Goal: Transaction & Acquisition: Purchase product/service

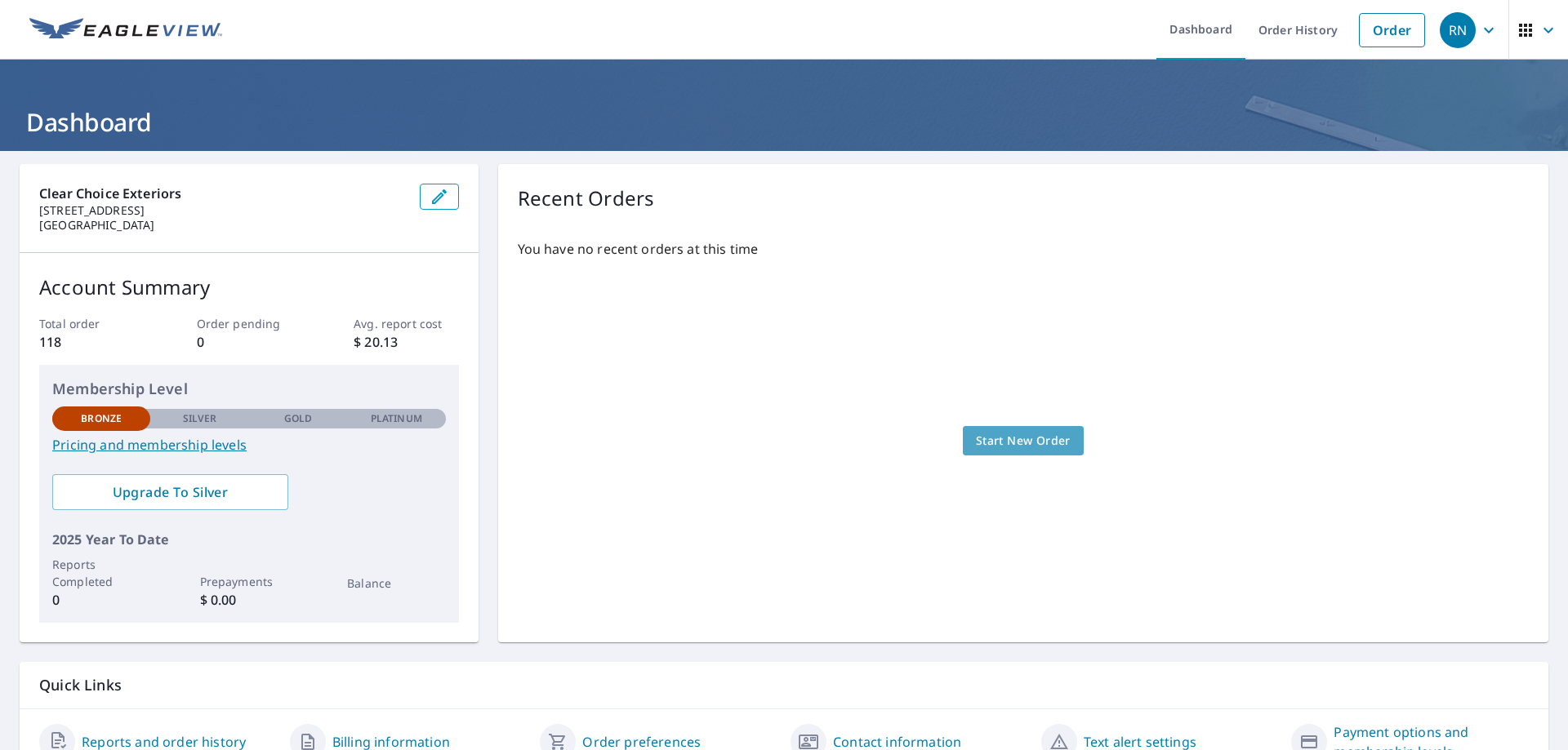
click at [1007, 434] on span "Start New Order" at bounding box center [1023, 441] width 95 height 20
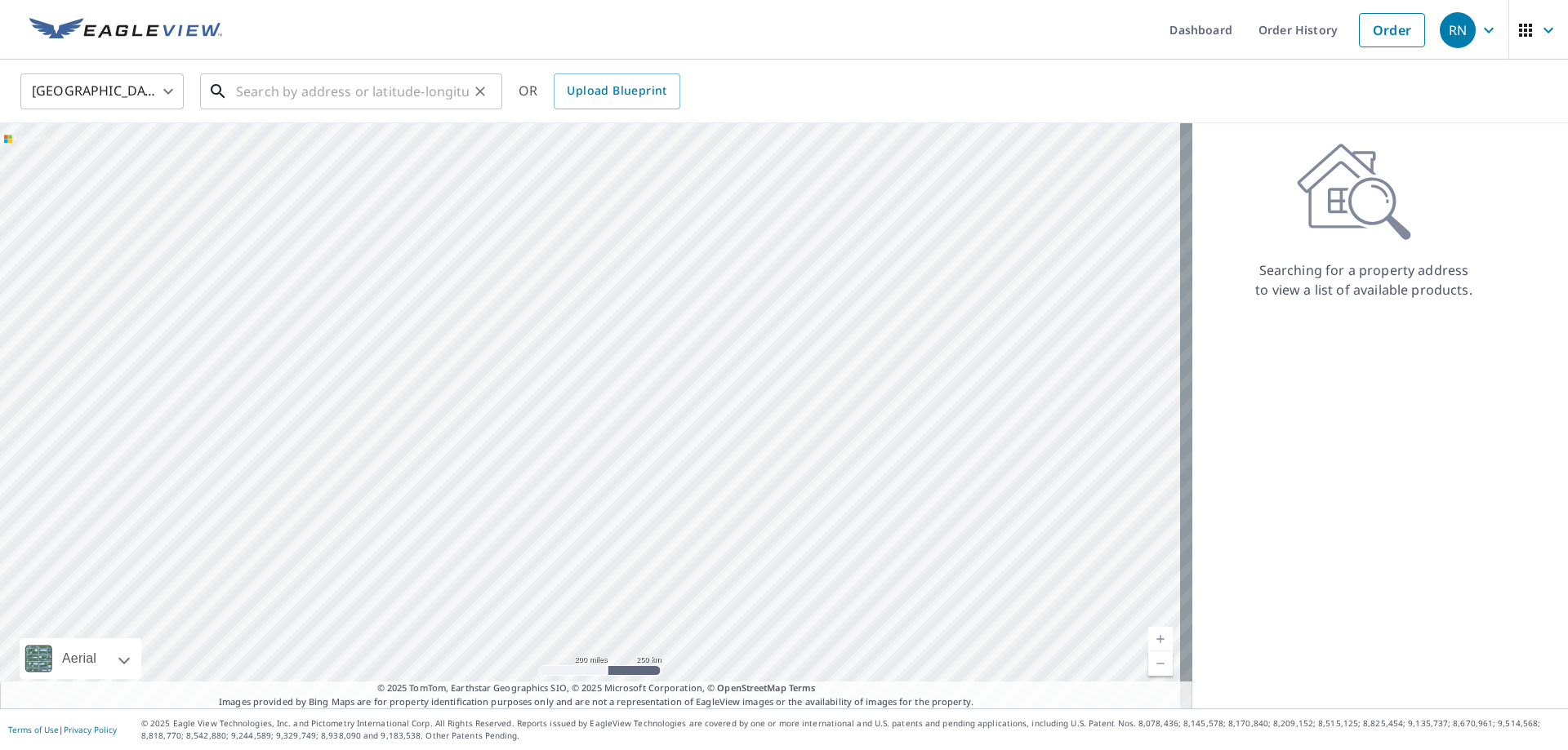
click at [265, 93] on input "text" at bounding box center [352, 91] width 233 height 46
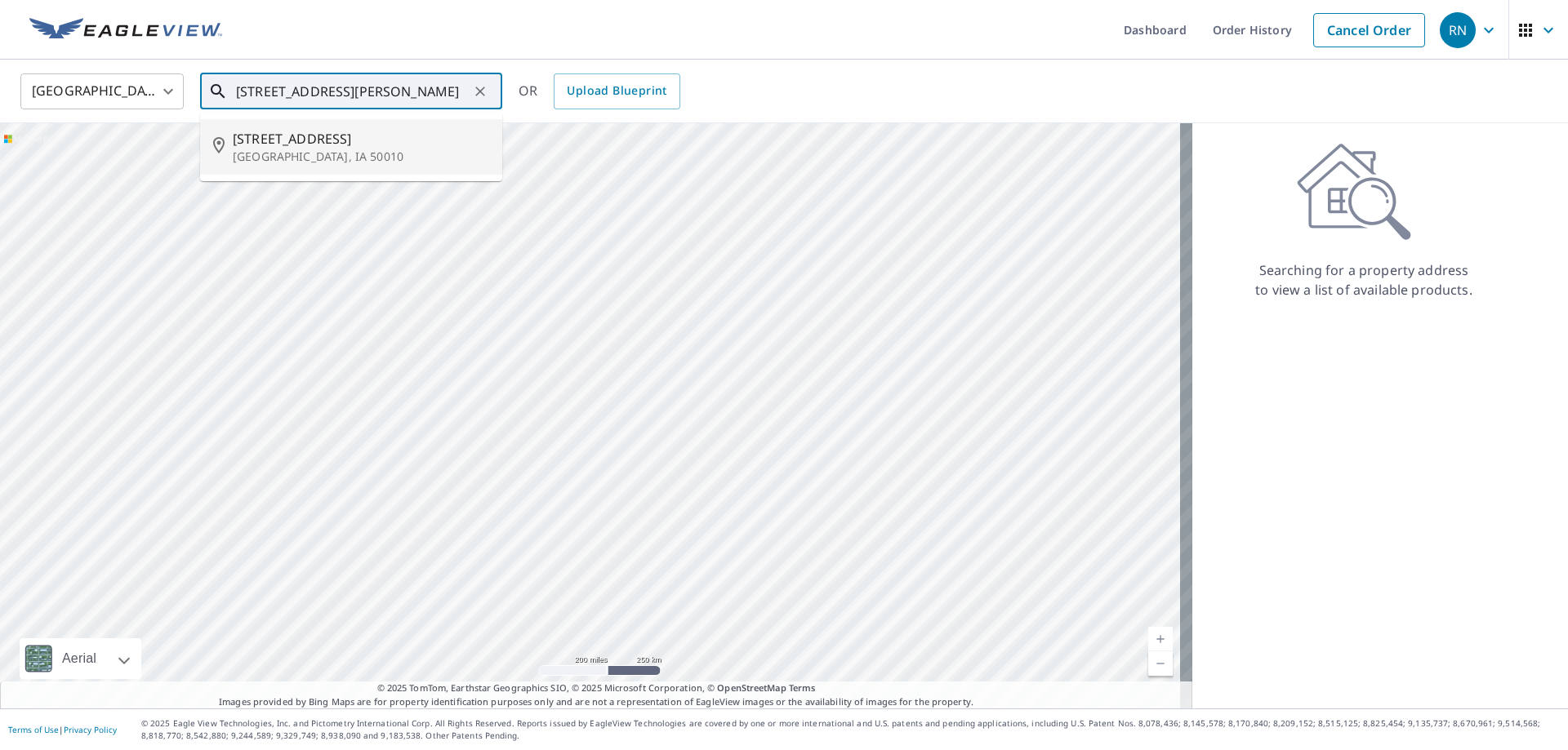
click at [329, 145] on span "[STREET_ADDRESS]" at bounding box center [362, 139] width 257 height 19
type input "[STREET_ADDRESS]"
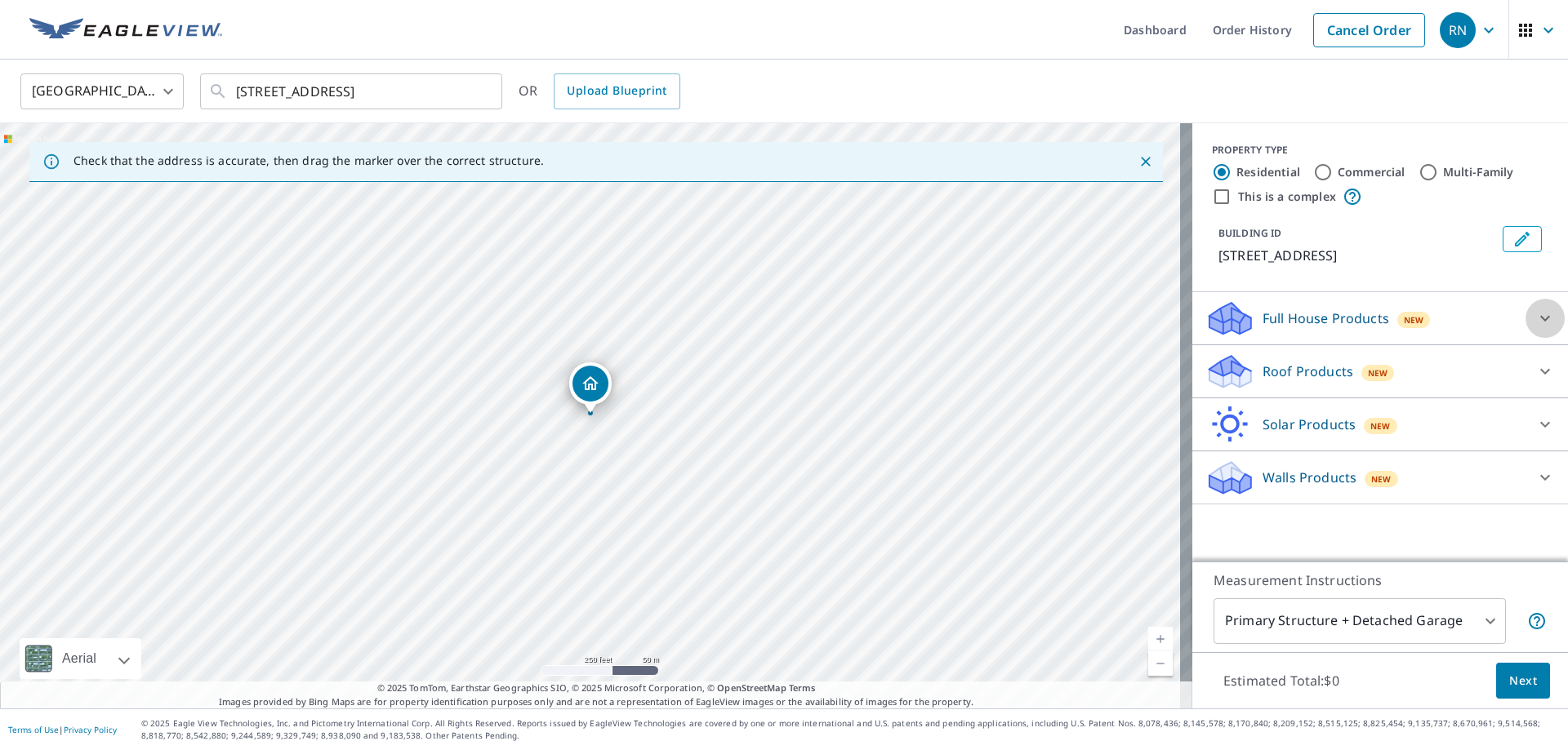
click at [1543, 319] on div at bounding box center [1545, 318] width 39 height 39
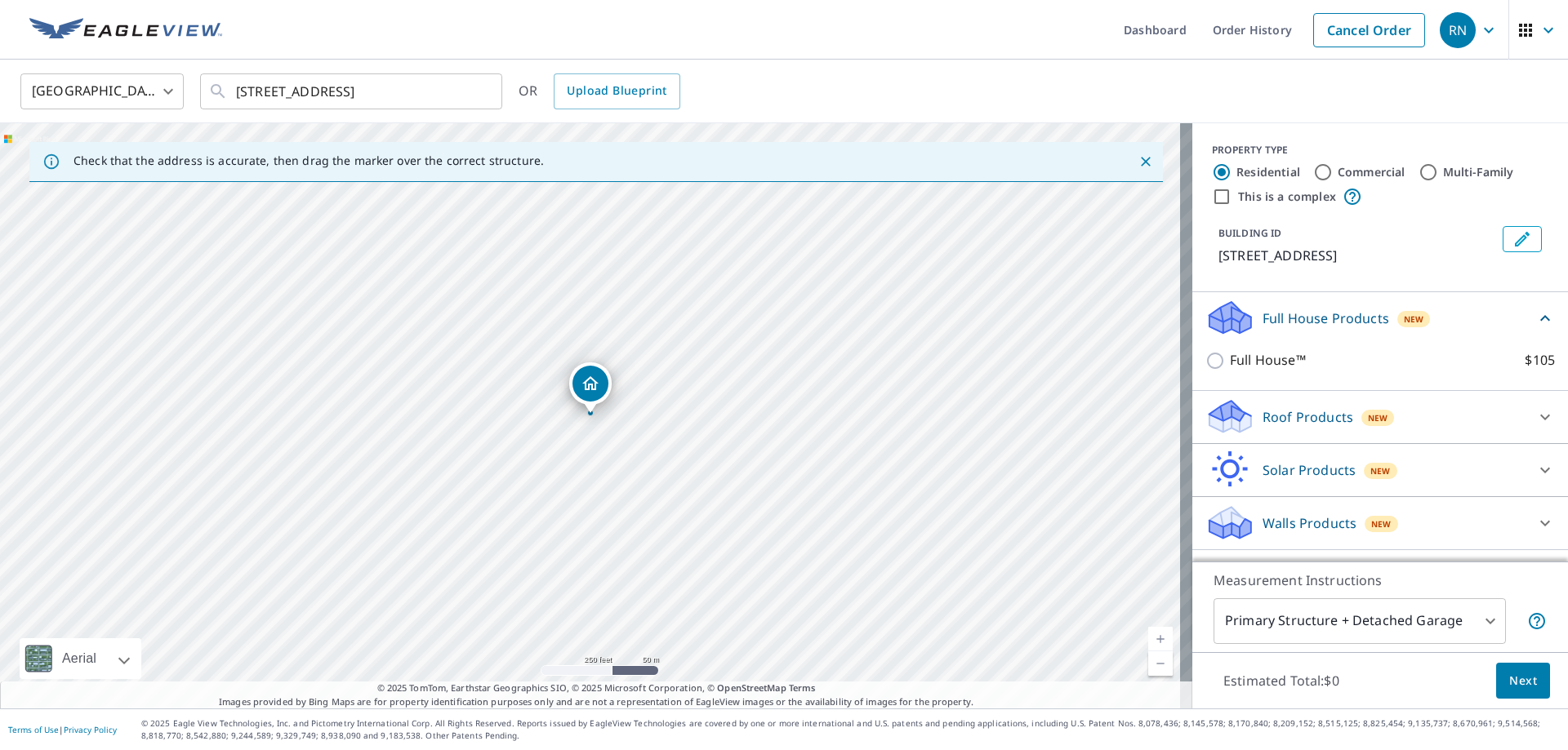
click at [1535, 319] on icon at bounding box center [1544, 318] width 19 height 19
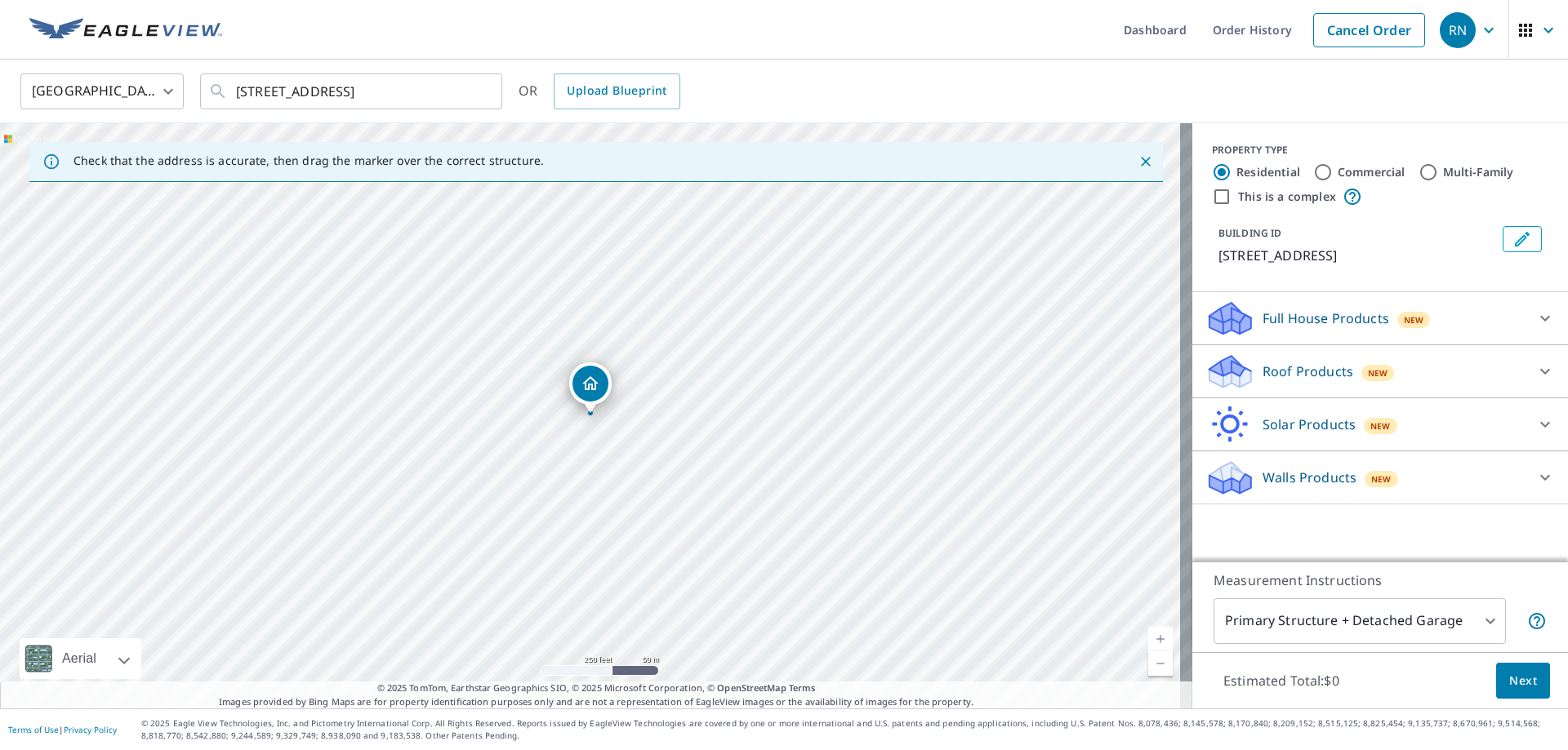
click at [1536, 362] on icon at bounding box center [1544, 371] width 19 height 19
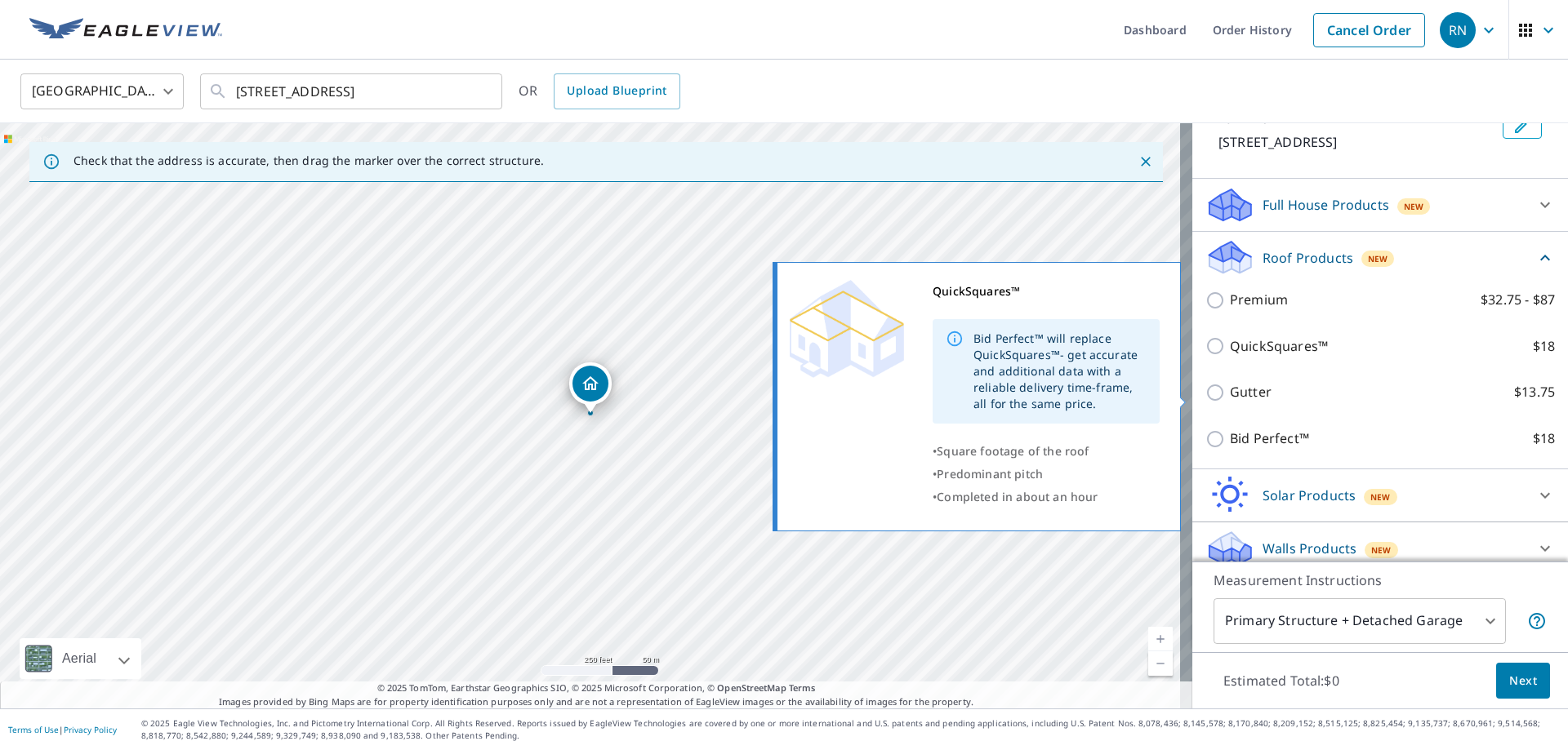
scroll to position [128, 0]
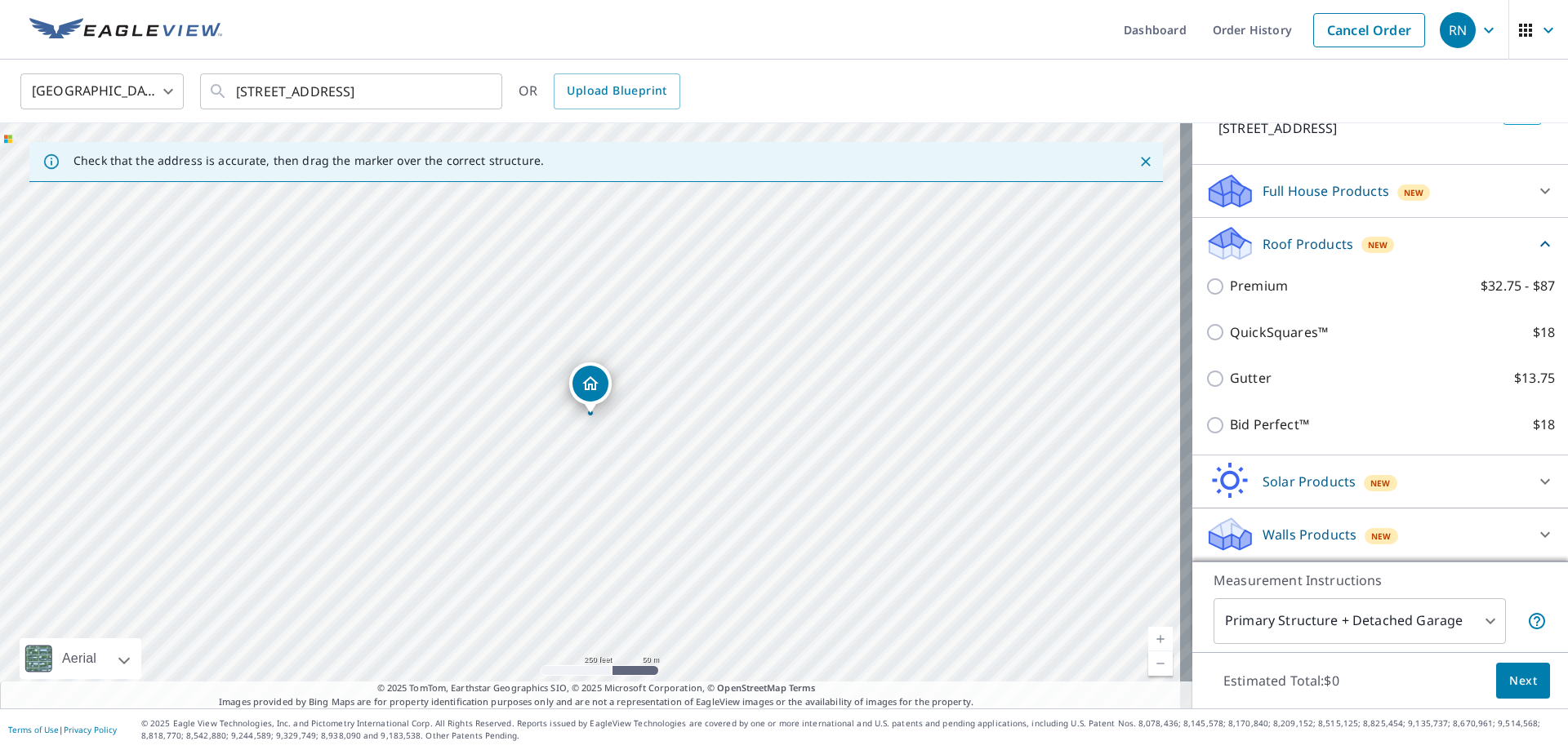
click at [1535, 242] on icon at bounding box center [1544, 243] width 19 height 19
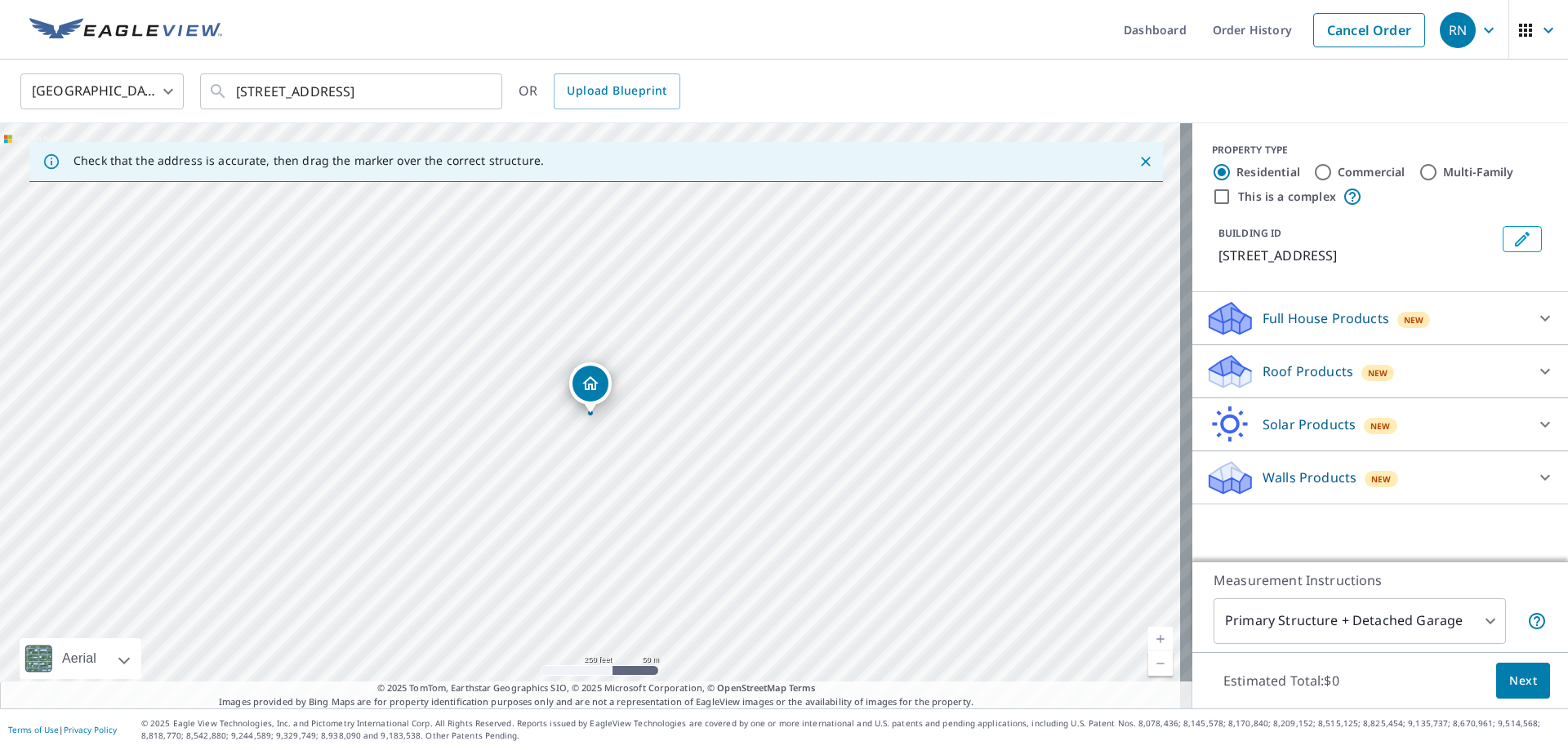
scroll to position [0, 0]
click at [1494, 409] on div "Solar Products New" at bounding box center [1365, 424] width 320 height 38
click at [1535, 415] on icon at bounding box center [1544, 424] width 19 height 19
click at [1535, 472] on icon at bounding box center [1544, 477] width 19 height 19
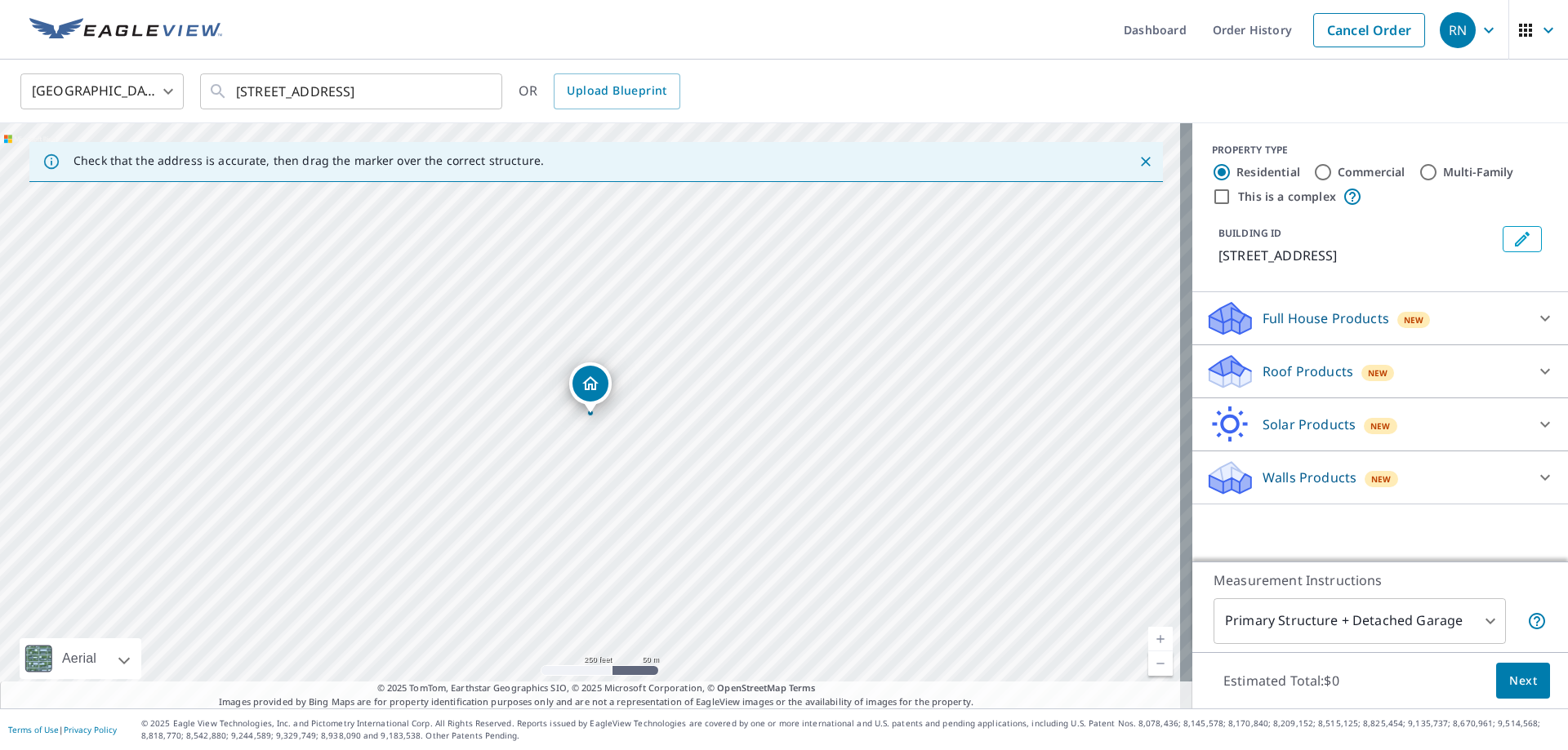
click at [1535, 471] on icon at bounding box center [1544, 477] width 19 height 19
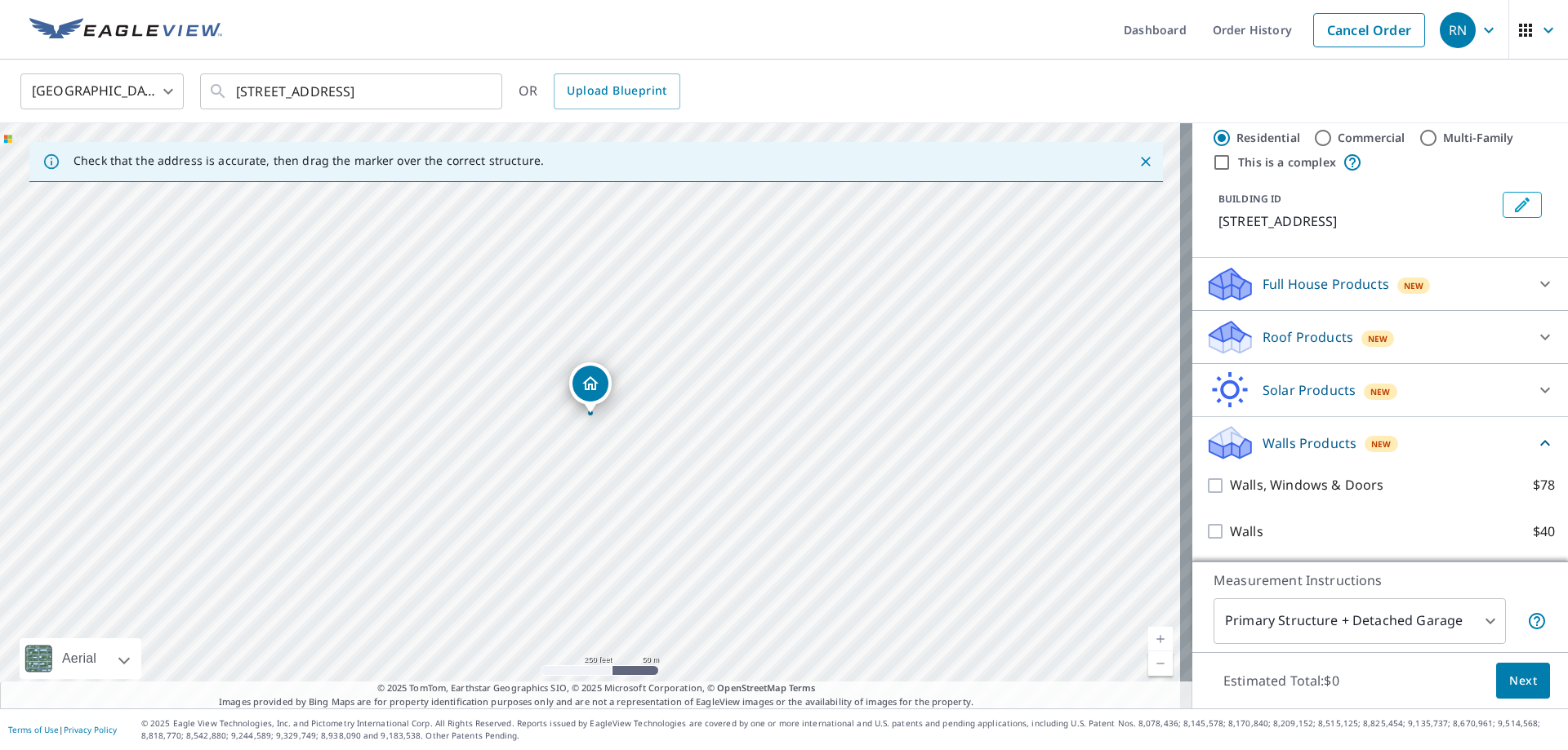
click at [1535, 434] on icon at bounding box center [1544, 443] width 19 height 19
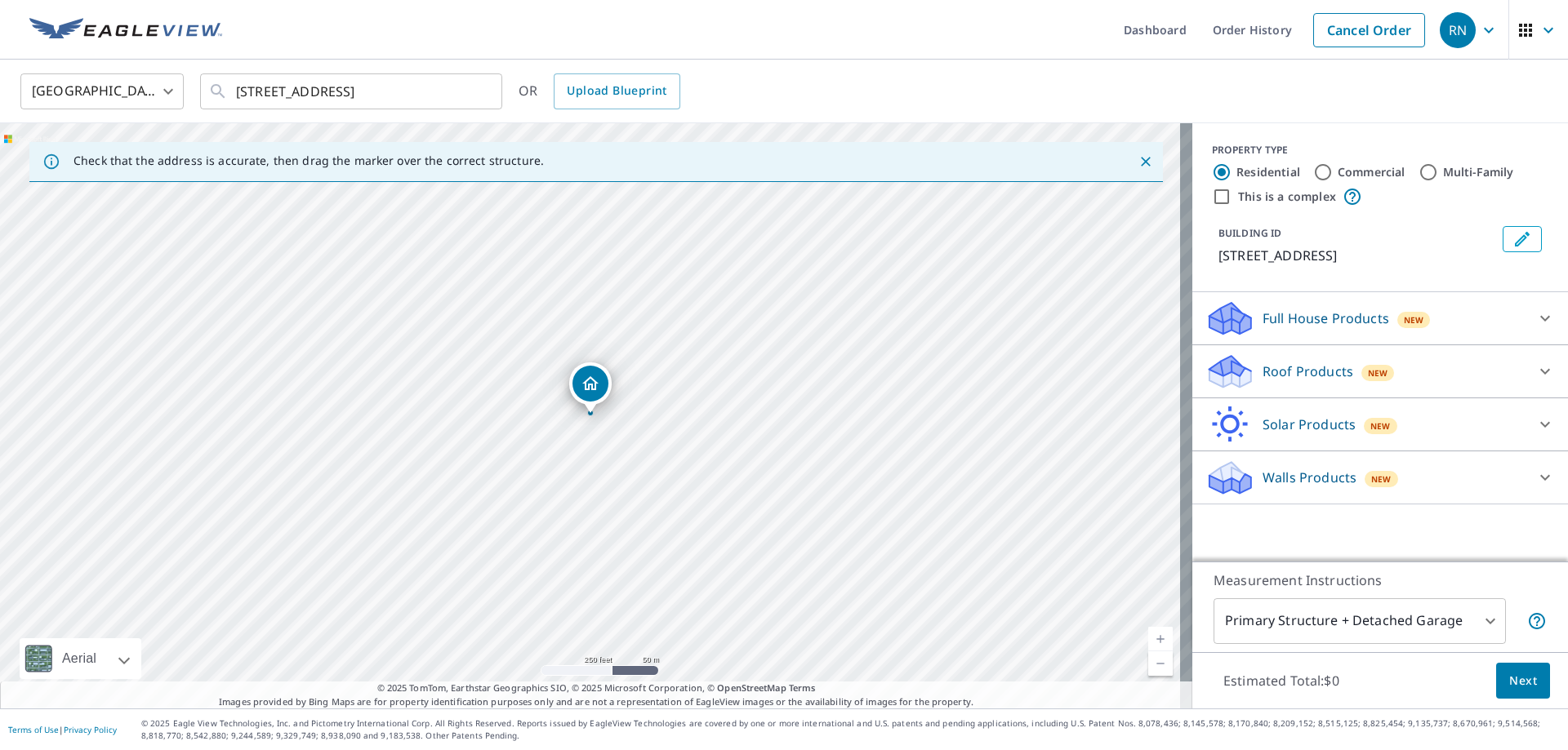
scroll to position [0, 0]
click at [1535, 375] on icon at bounding box center [1544, 371] width 19 height 19
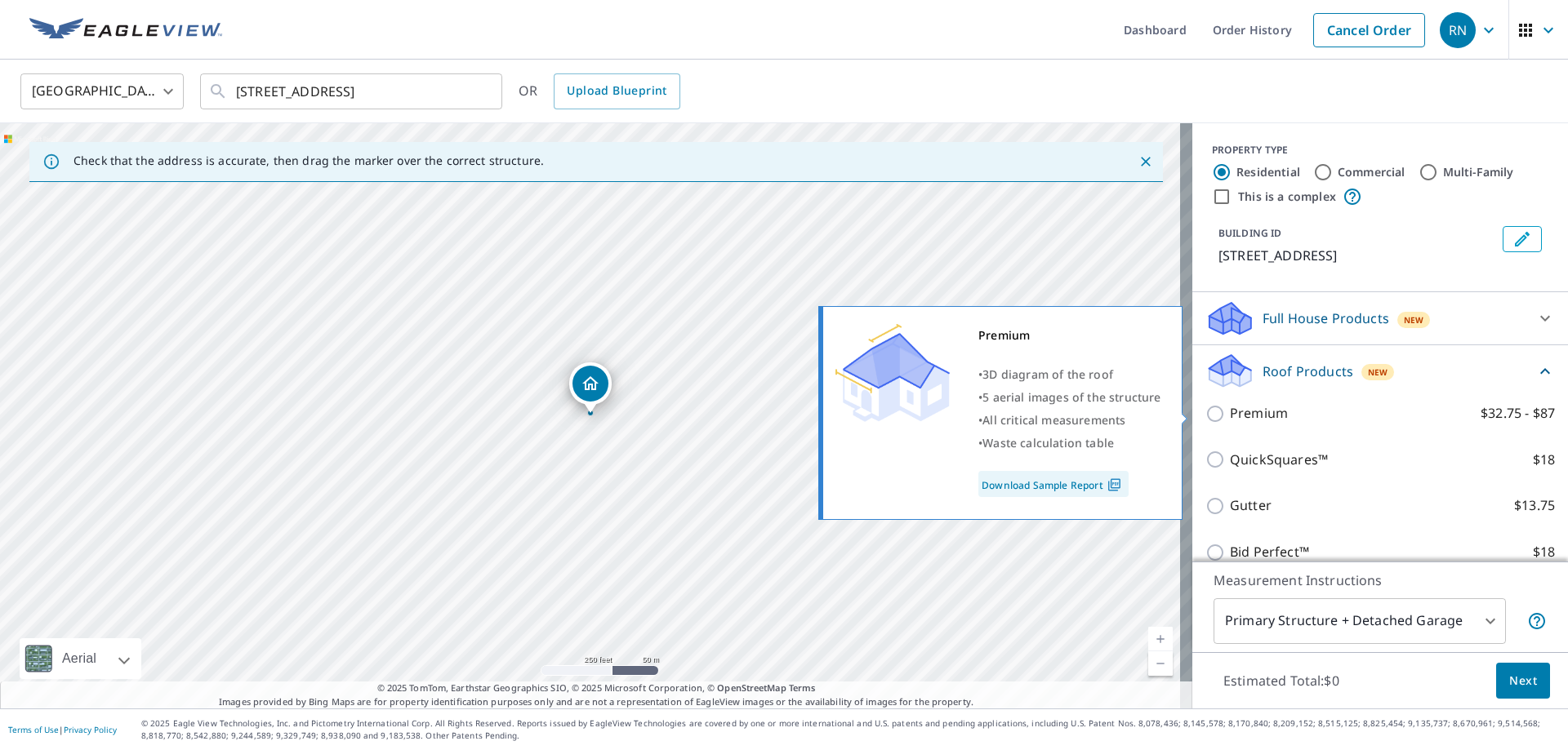
click at [1206, 414] on input "Premium $32.75 - $87" at bounding box center [1217, 414] width 24 height 19
checkbox input "true"
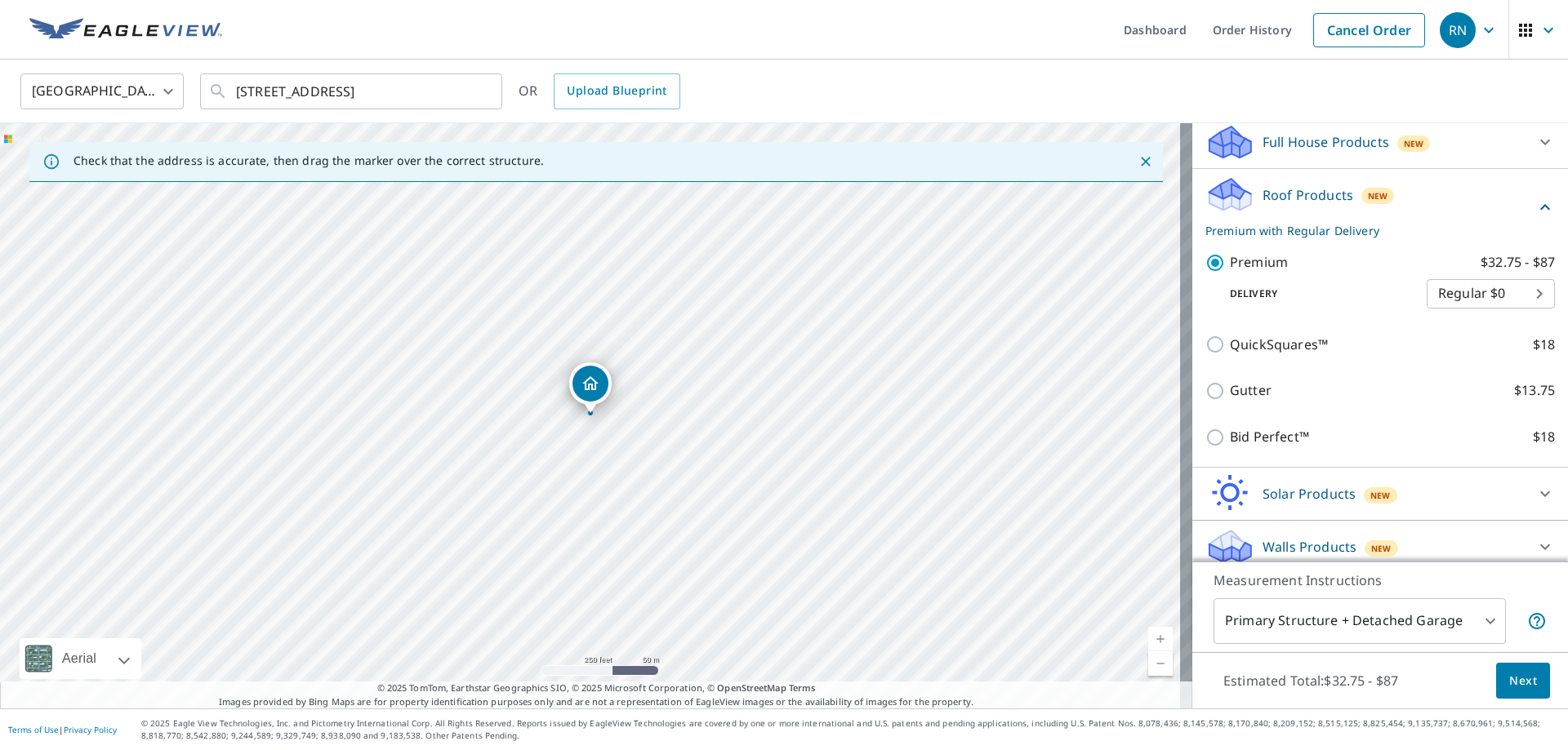
scroll to position [188, 0]
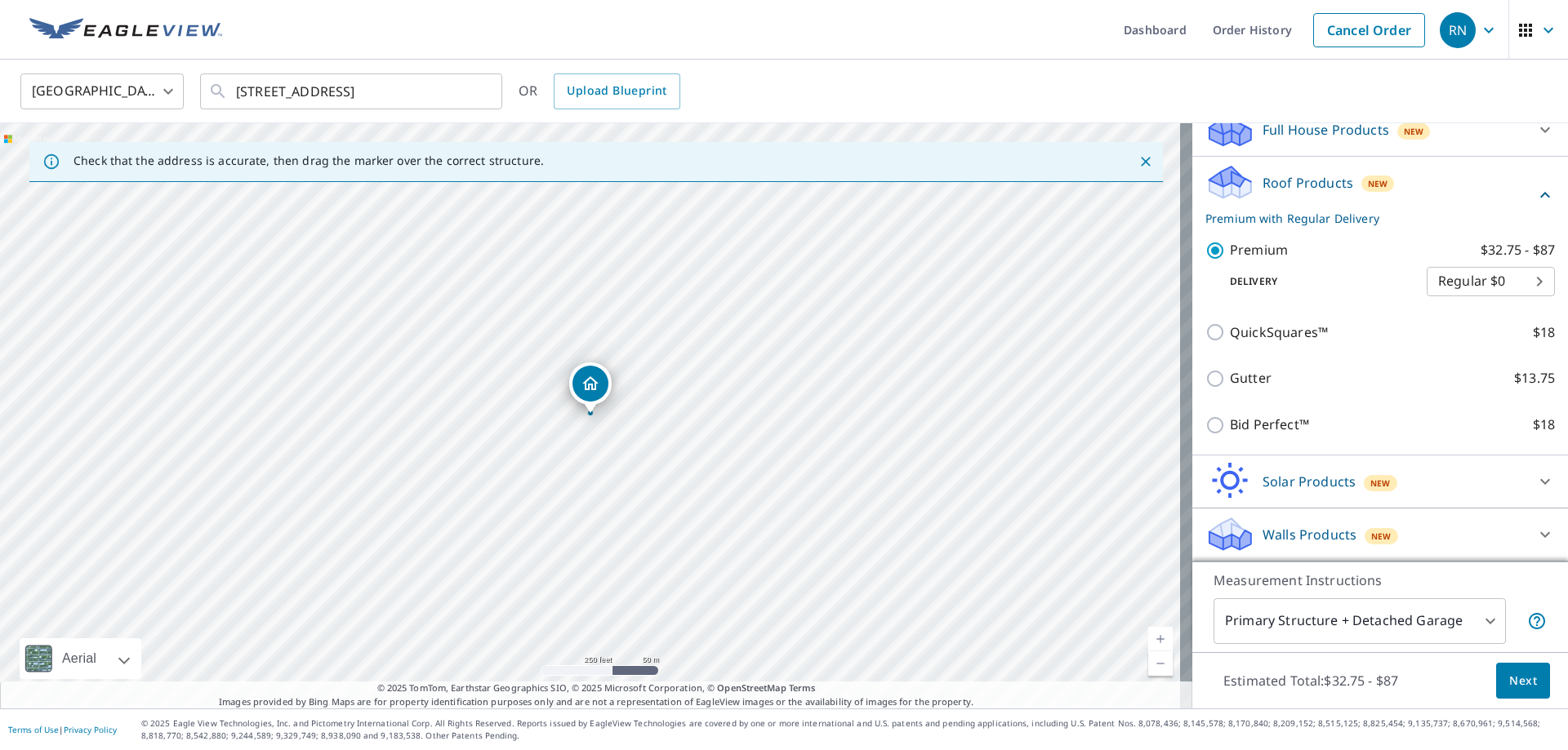
click at [1525, 678] on button "Next" at bounding box center [1523, 682] width 54 height 37
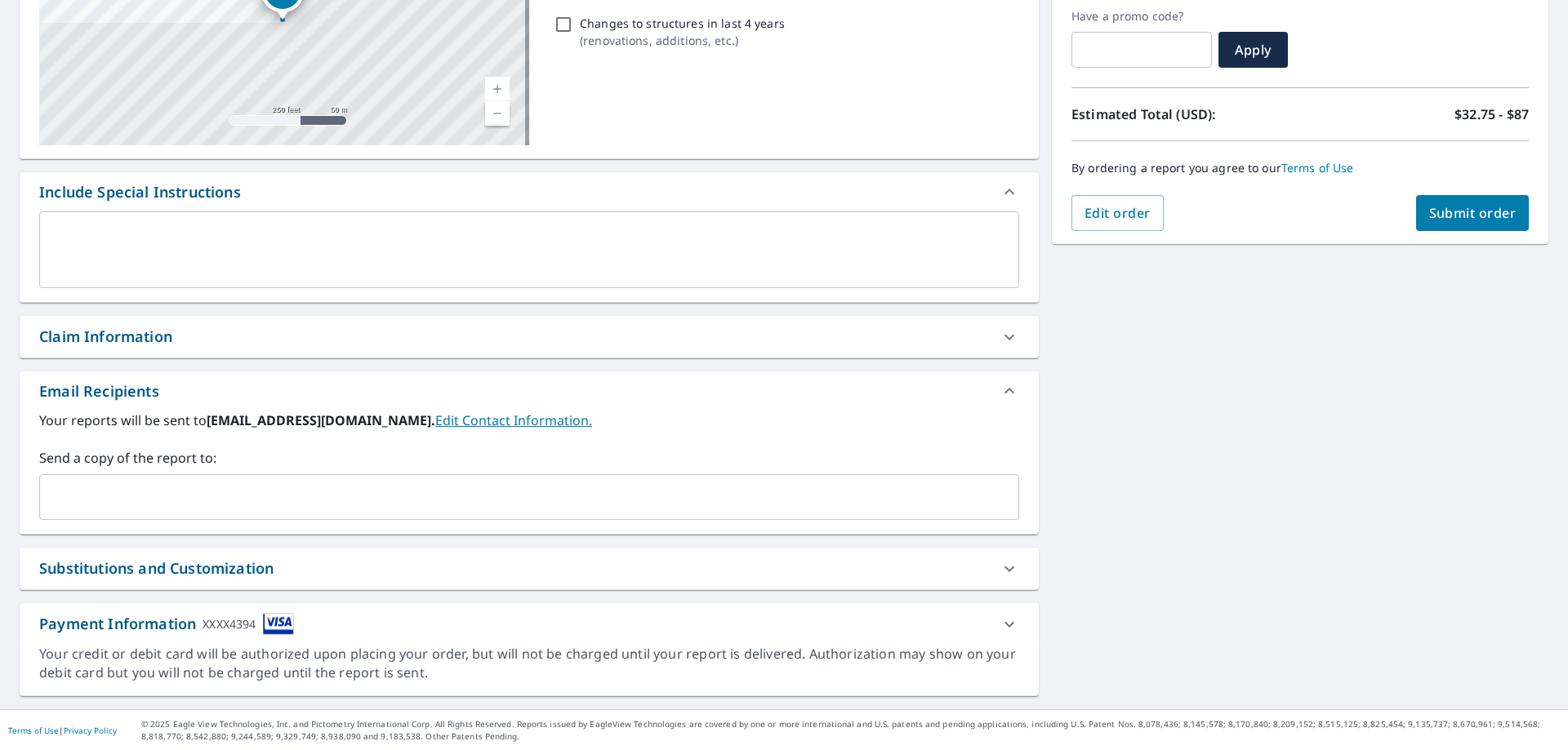
scroll to position [278, 0]
click at [990, 619] on div at bounding box center [1010, 623] width 39 height 39
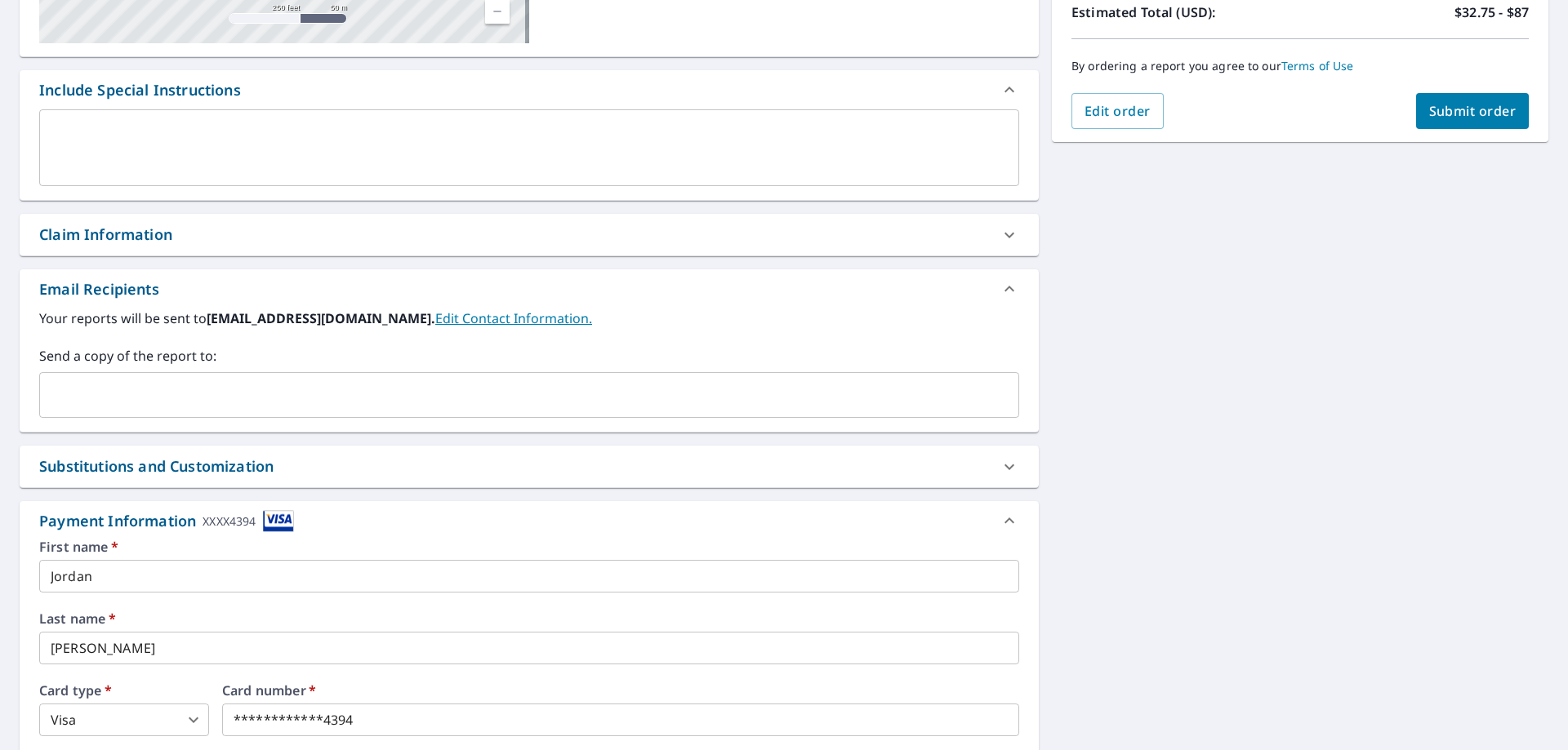
scroll to position [386, 0]
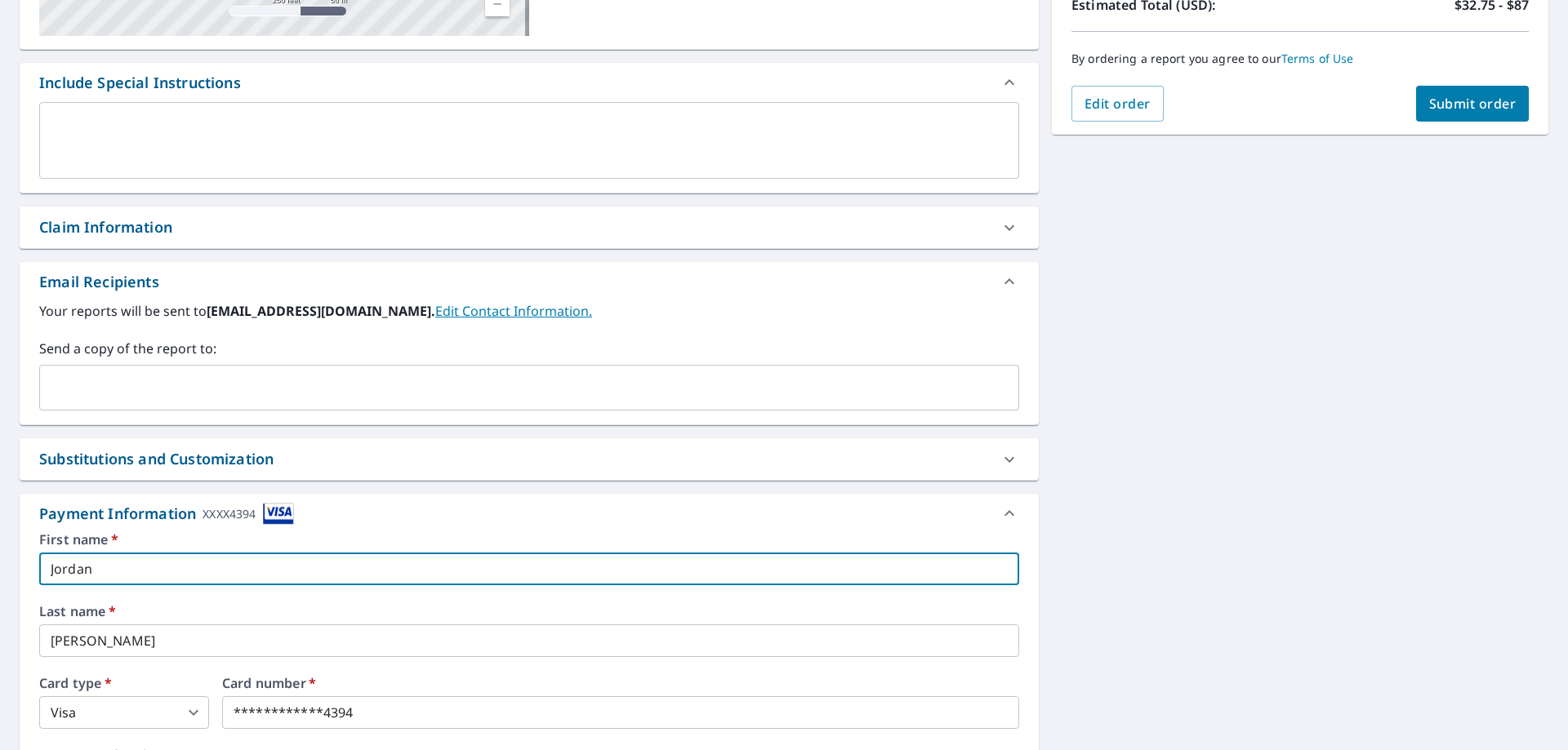
drag, startPoint x: 99, startPoint y: 557, endPoint x: 0, endPoint y: 597, distance: 106.8
click at [0, 597] on div "[STREET_ADDRESS] Aerial Road A standard road map Aerial A detailed look from ab…" at bounding box center [784, 362] width 1568 height 1194
type input "[PERSON_NAME]"
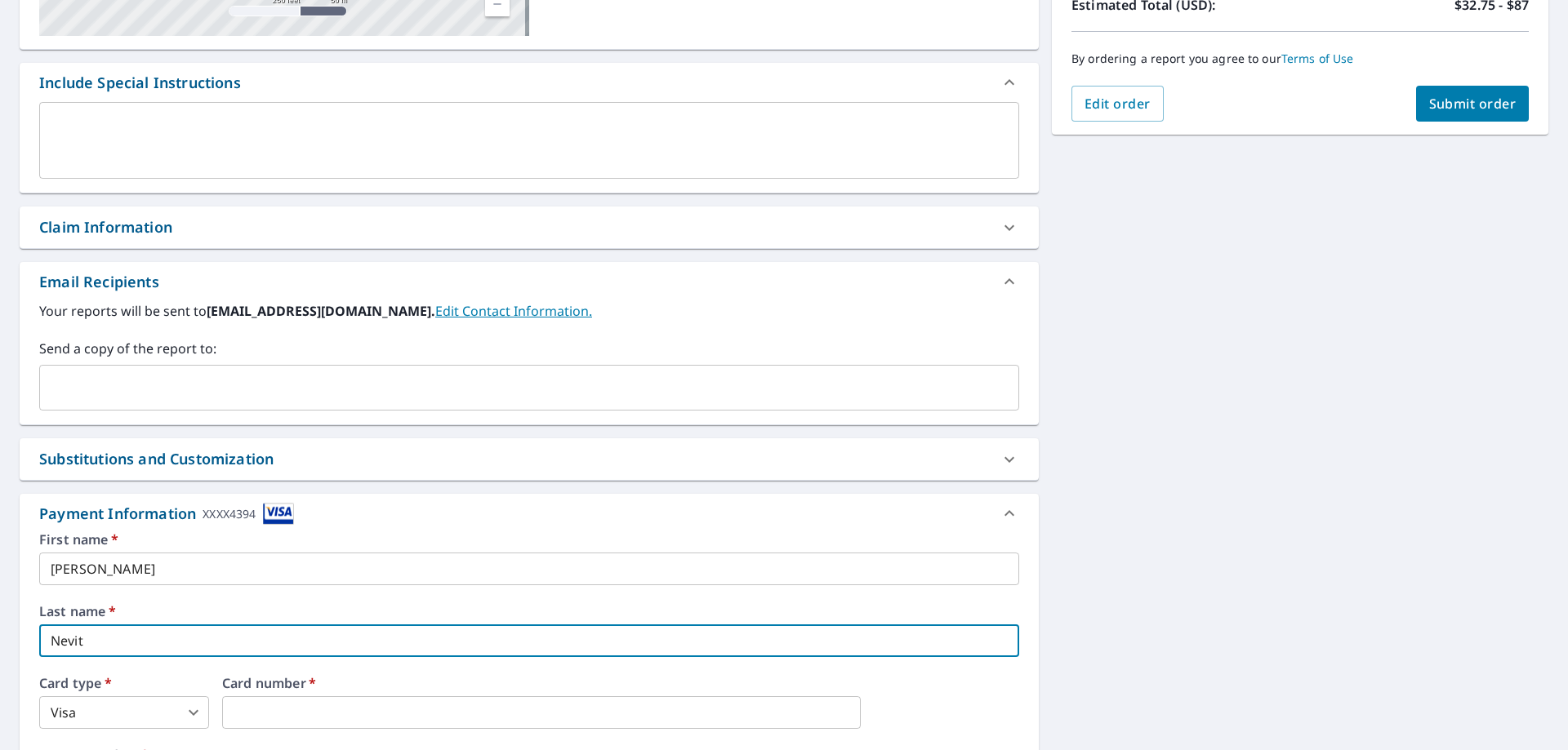
type input "[PERSON_NAME]"
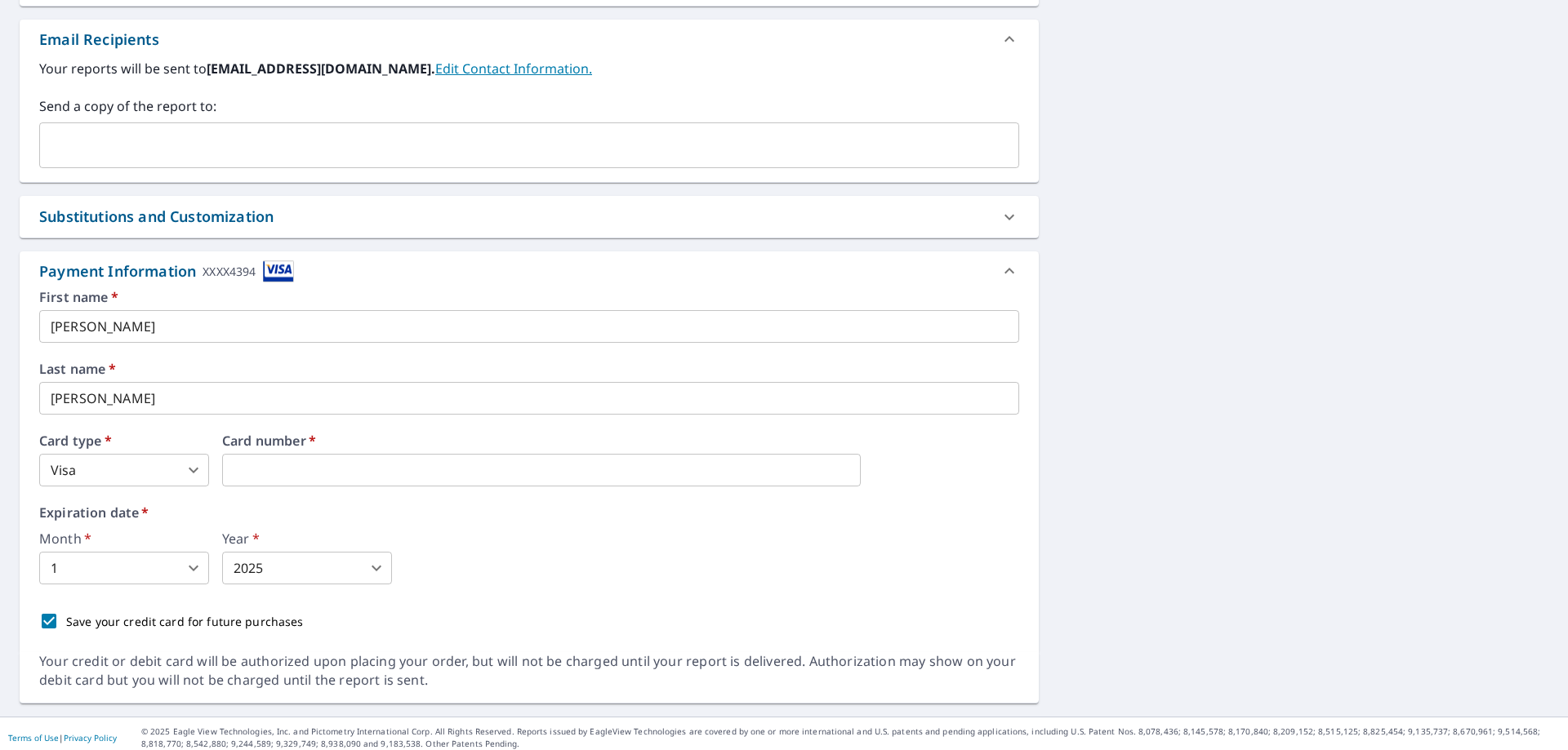
scroll to position [637, 0]
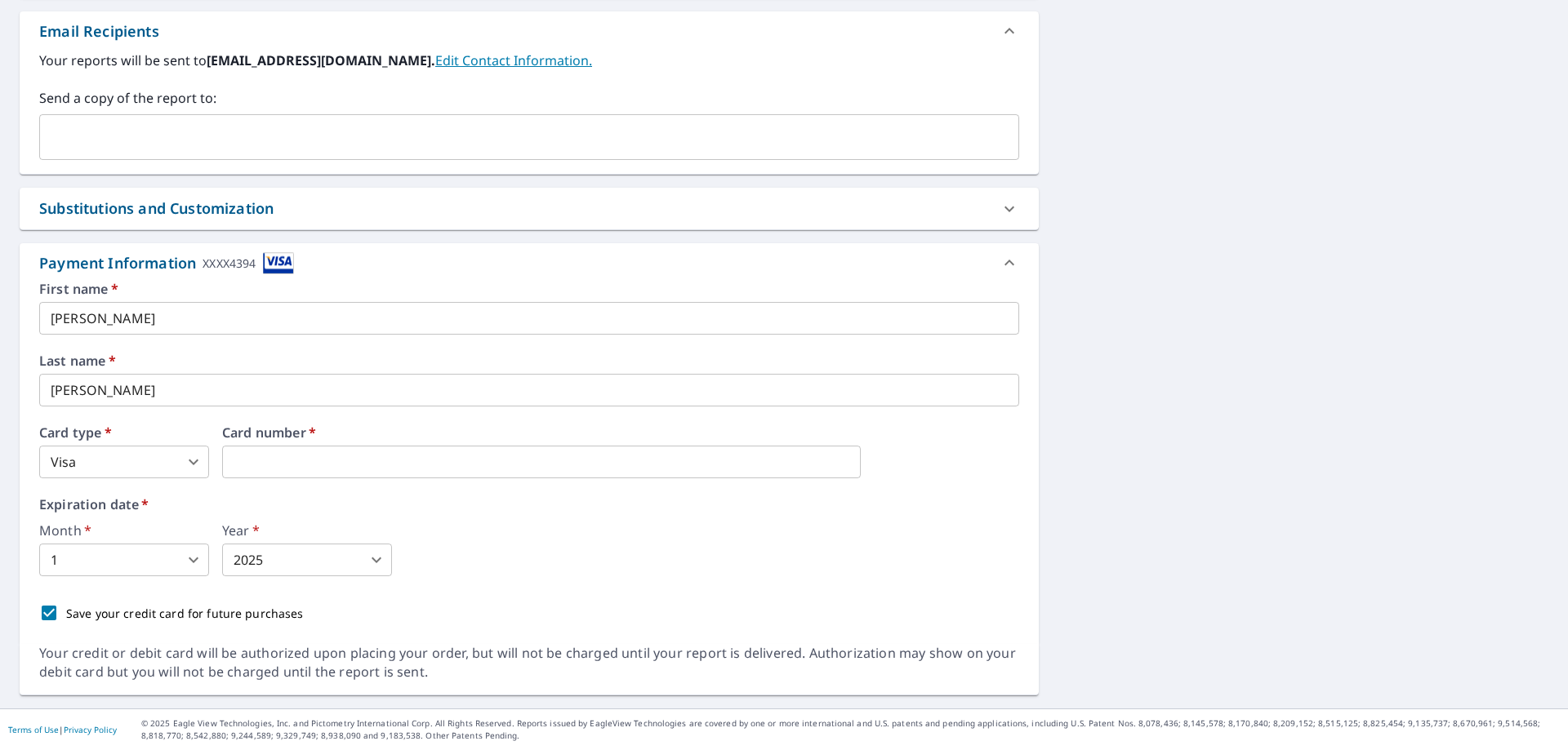
click at [138, 566] on body "RN RN Dashboard Order History Cancel Order RN Dashboard / Finalize Order Finali…" at bounding box center [784, 375] width 1568 height 750
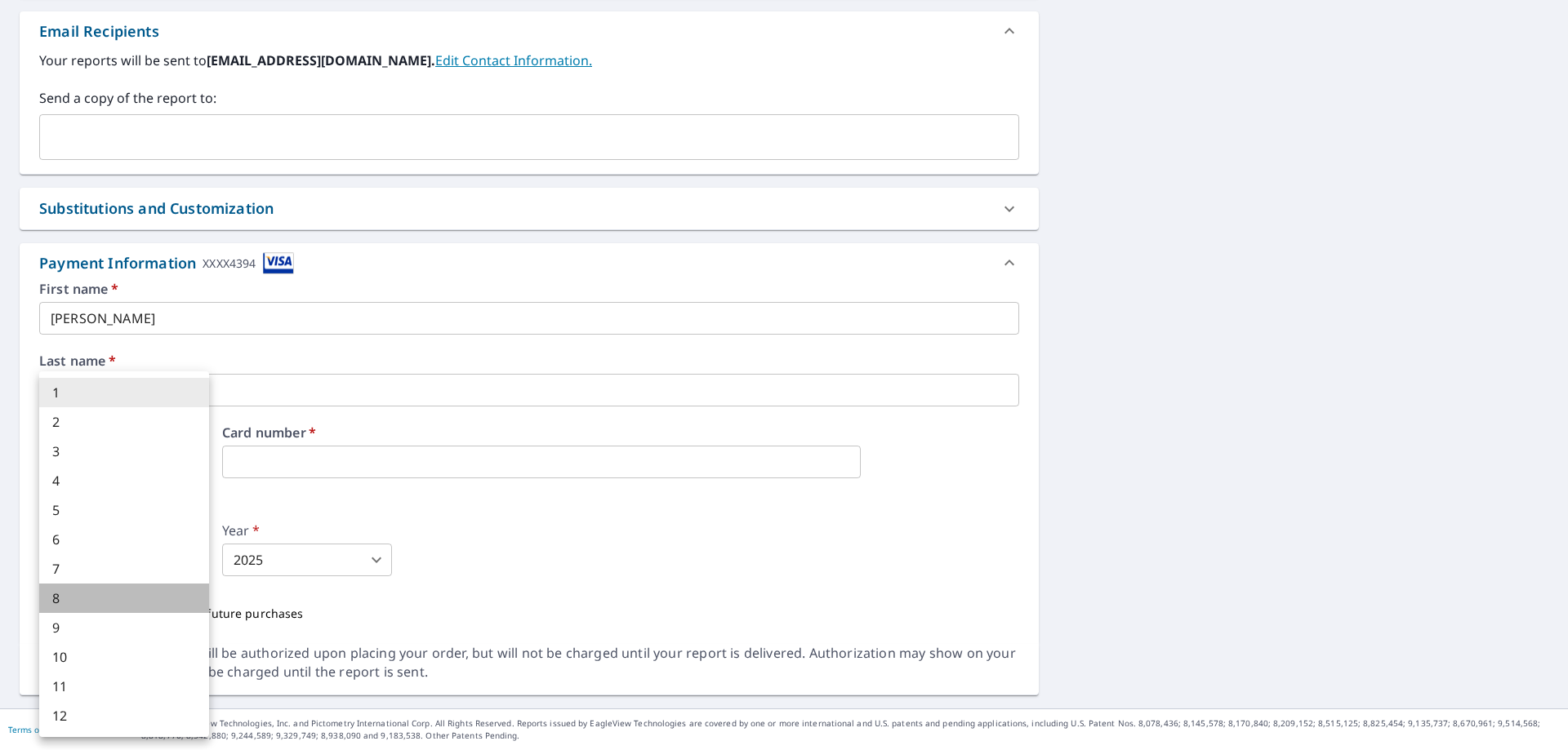
click at [79, 604] on li "8" at bounding box center [123, 598] width 170 height 30
type input "8"
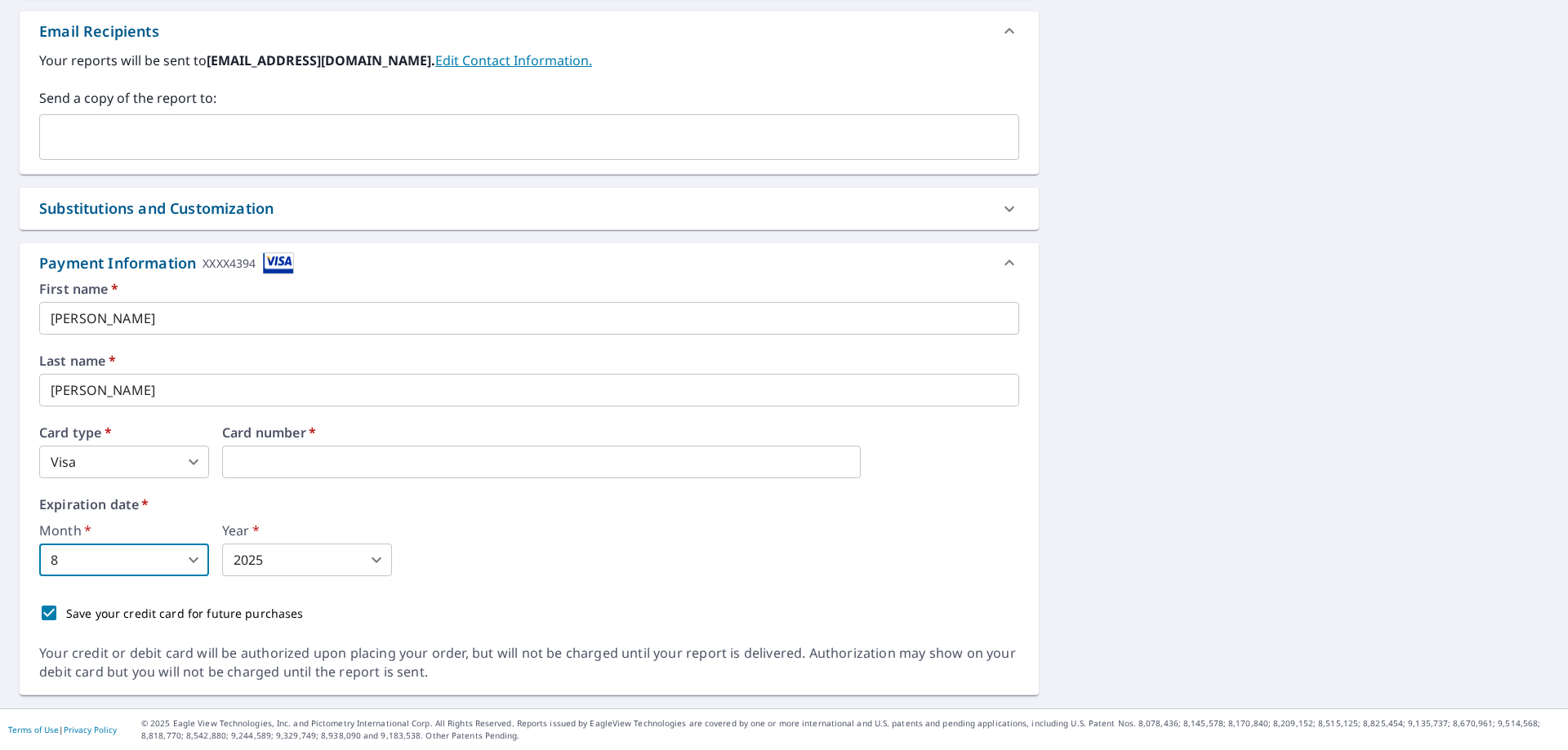
click at [281, 555] on body "RN RN Dashboard Order History Cancel Order RN Dashboard / Finalize Order Finali…" at bounding box center [784, 375] width 1568 height 750
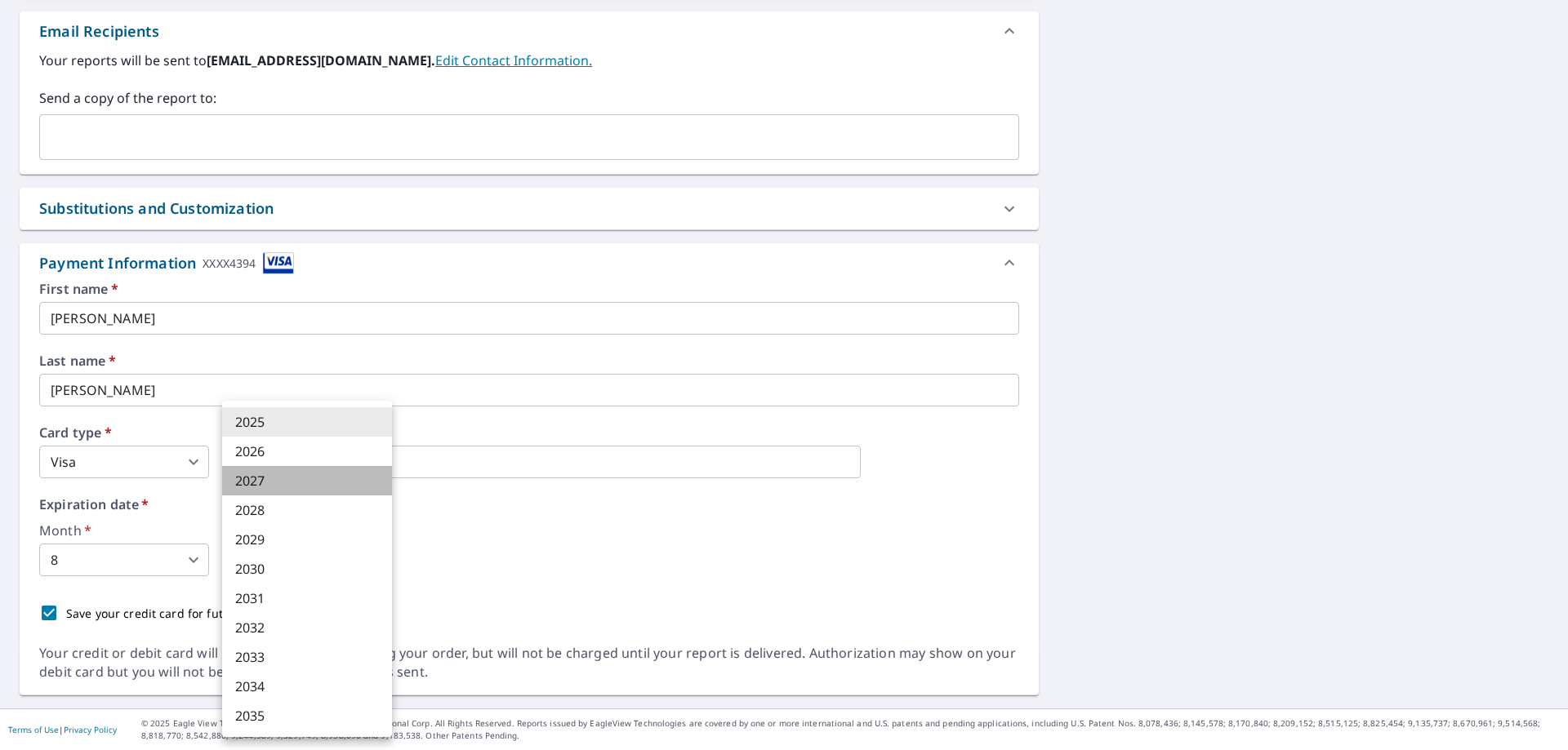
click at [275, 488] on li "2027" at bounding box center [307, 481] width 170 height 30
type input "2027"
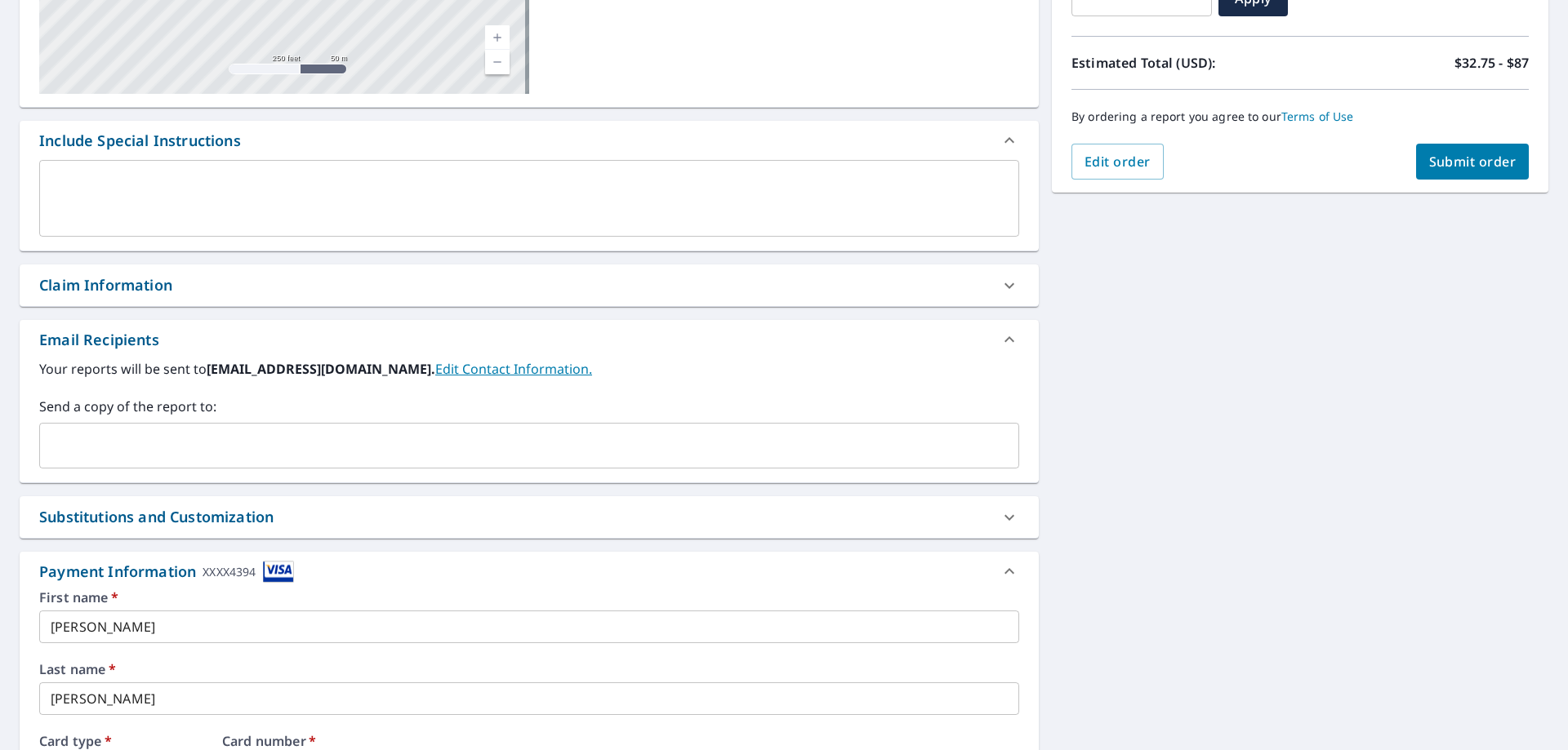
scroll to position [229, 0]
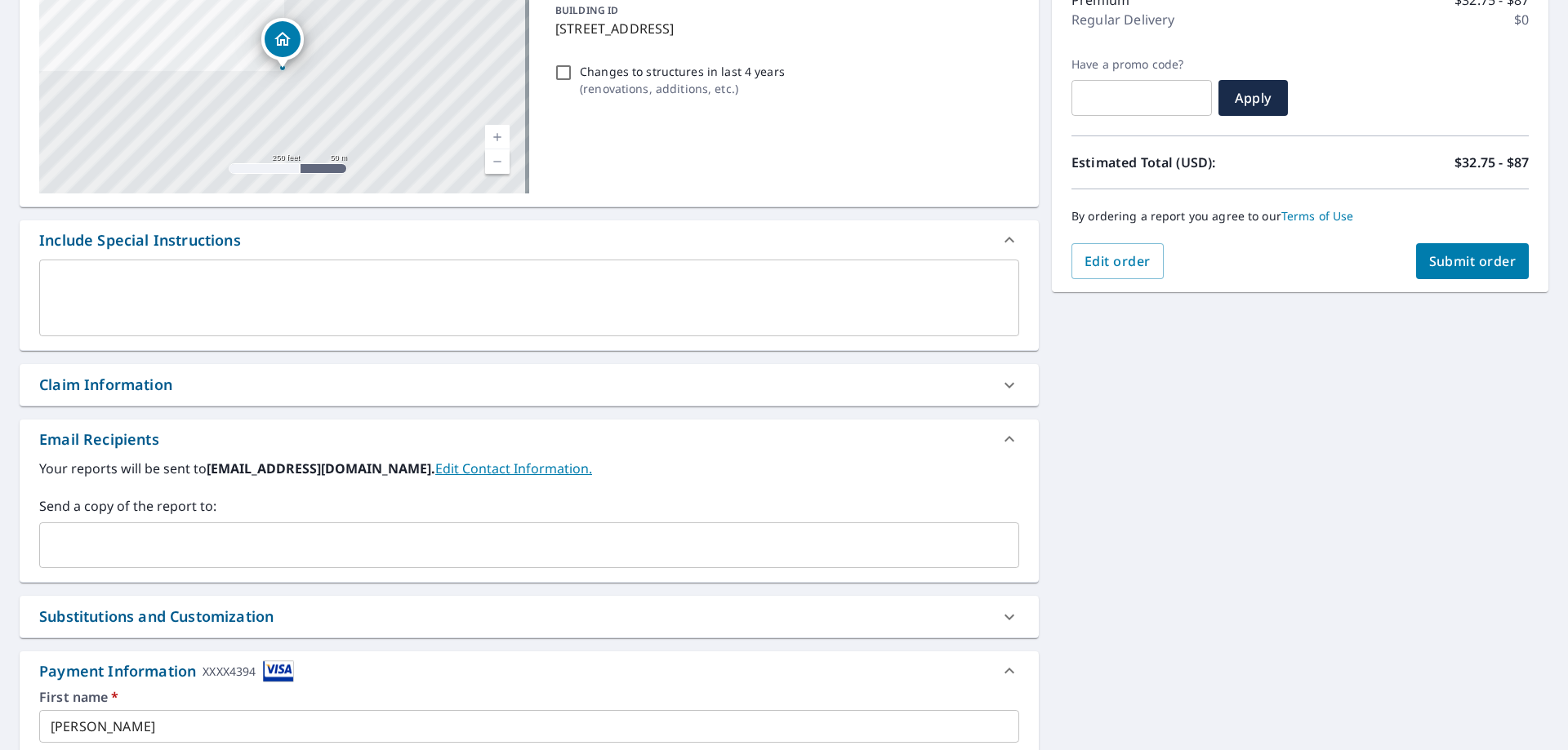
click at [1484, 252] on button "Submit order" at bounding box center [1473, 261] width 113 height 36
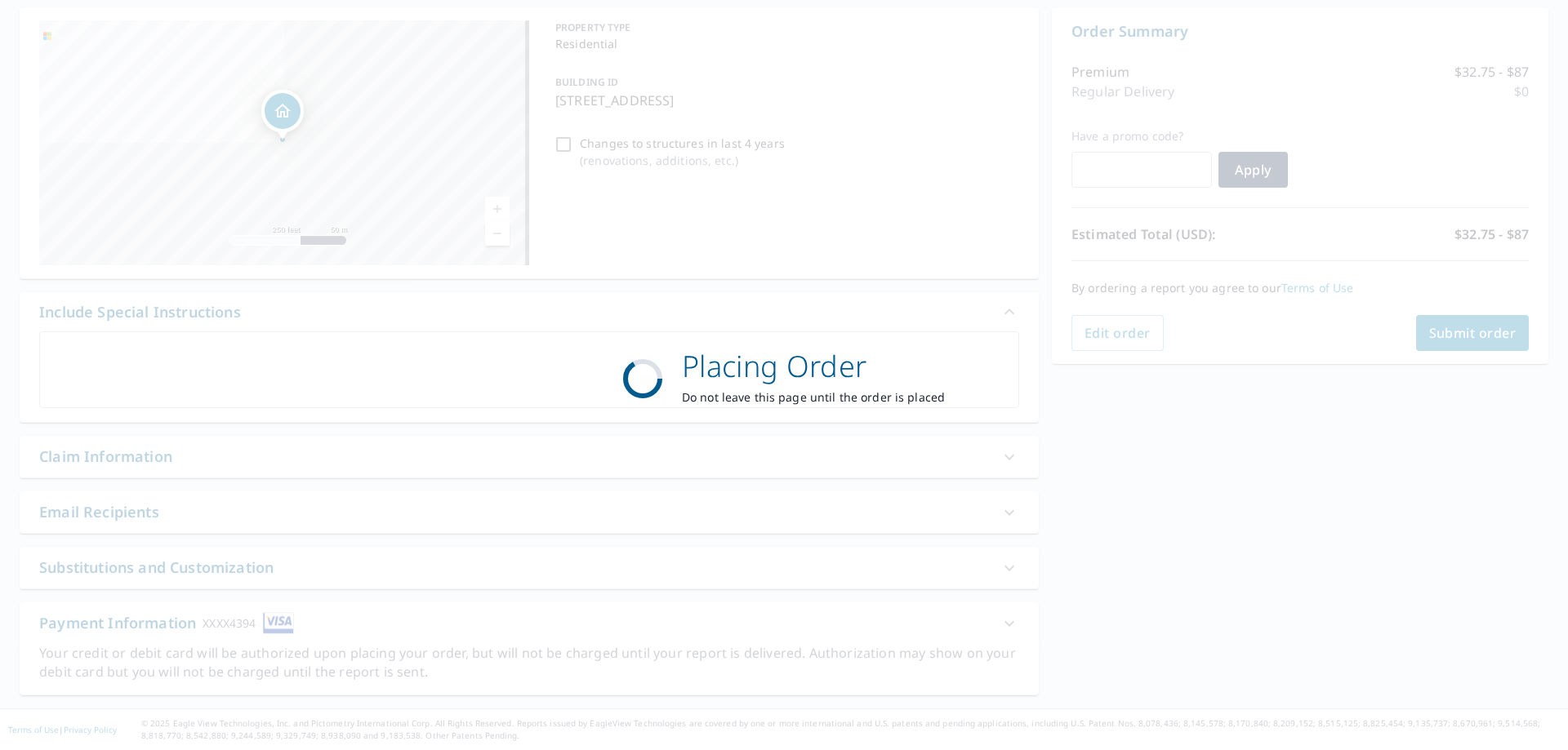
scroll to position [157, 0]
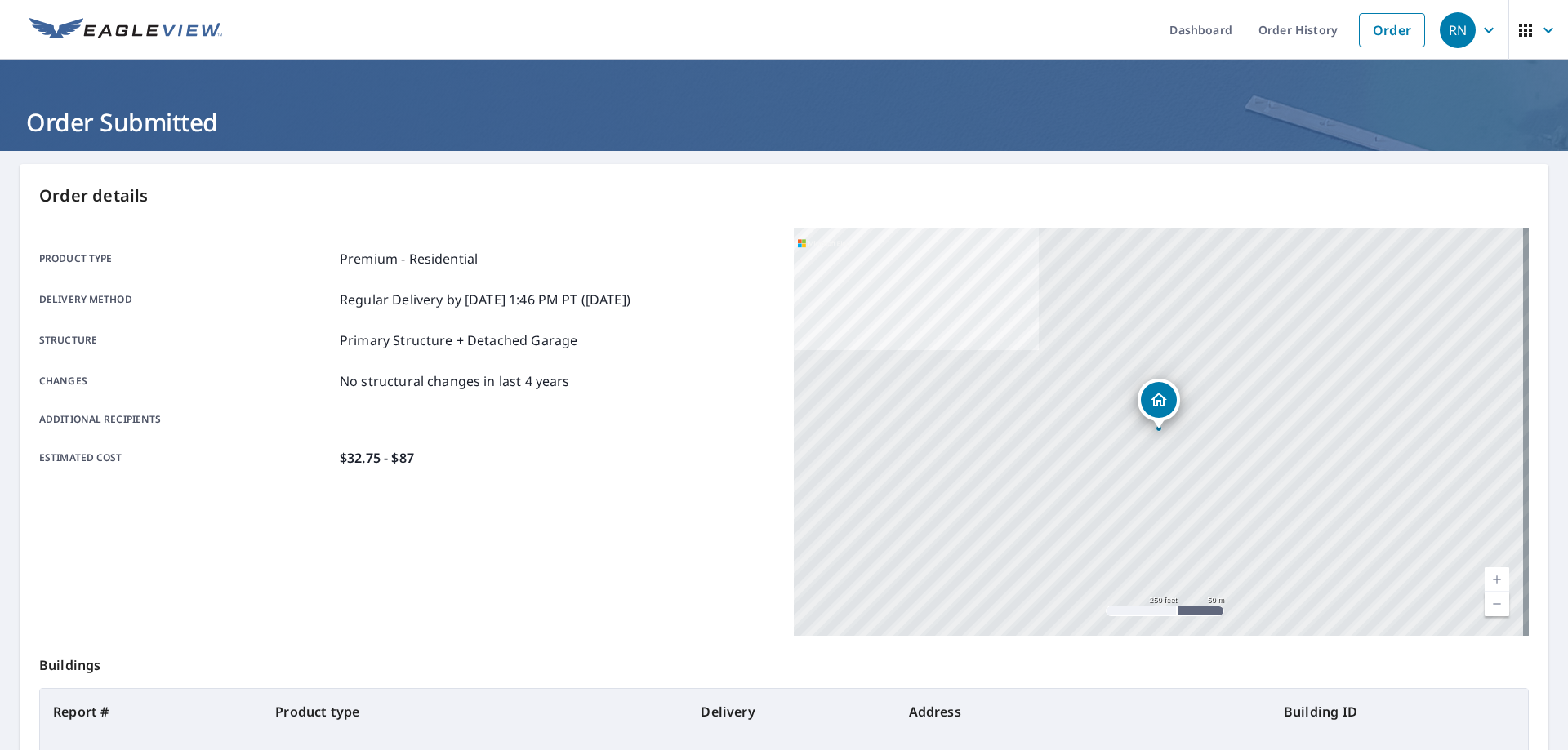
click at [797, 116] on h1 "Order Submitted" at bounding box center [784, 122] width 1529 height 34
click at [1197, 32] on link "Dashboard" at bounding box center [1200, 30] width 89 height 60
